Goal: Task Accomplishment & Management: Manage account settings

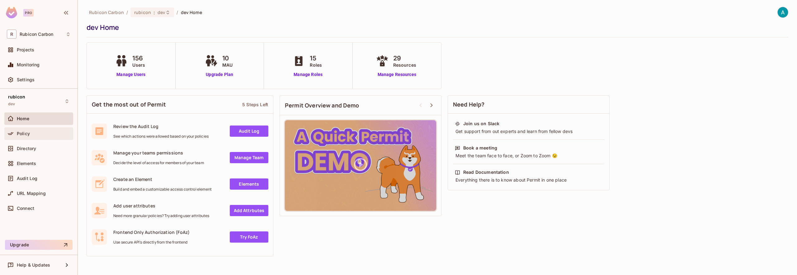
click at [33, 132] on div "Policy" at bounding box center [44, 133] width 54 height 5
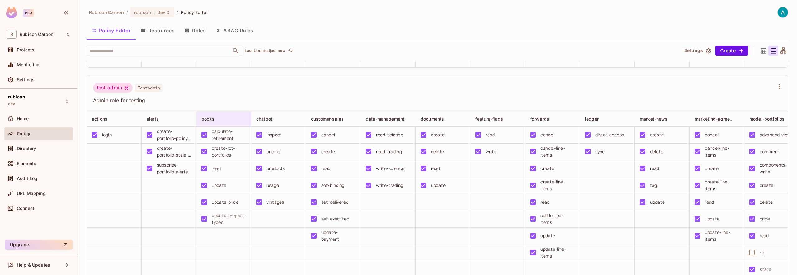
scroll to position [3423, 0]
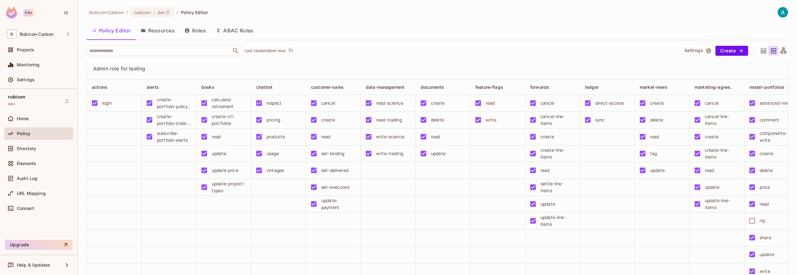
click at [446, 196] on td at bounding box center [443, 187] width 55 height 17
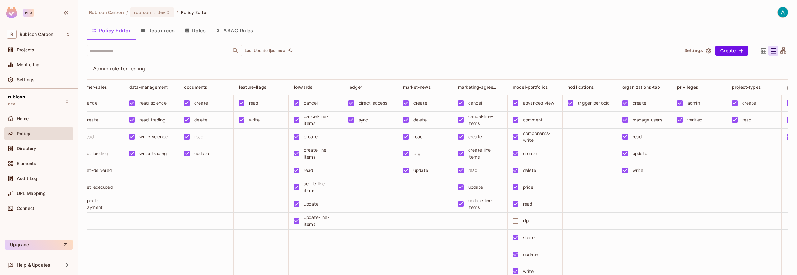
scroll to position [3492, 0]
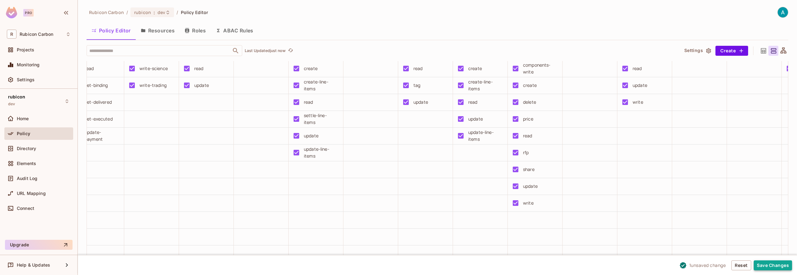
click at [784, 266] on button "Save Changes" at bounding box center [773, 265] width 38 height 10
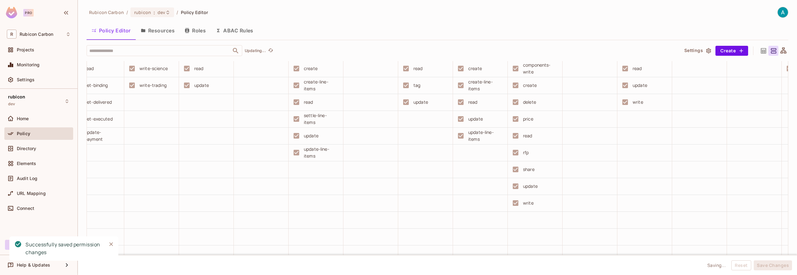
click at [110, 244] on icon "Close" at bounding box center [111, 244] width 6 height 6
